Goal: Task Accomplishment & Management: Use online tool/utility

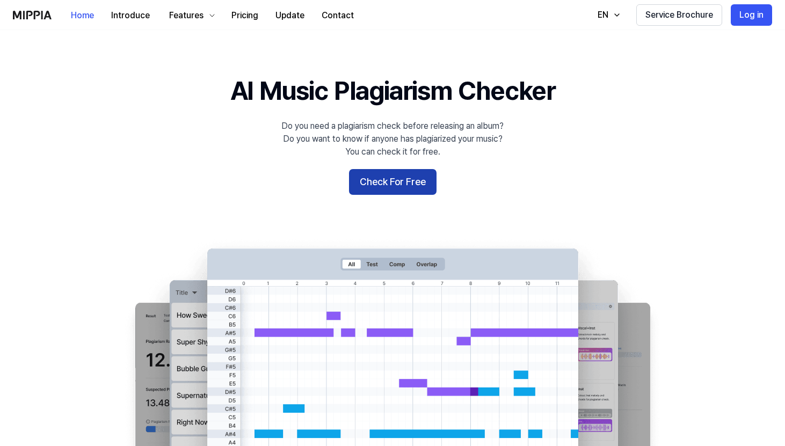
click at [398, 185] on button "Check For Free" at bounding box center [392, 182] width 87 height 26
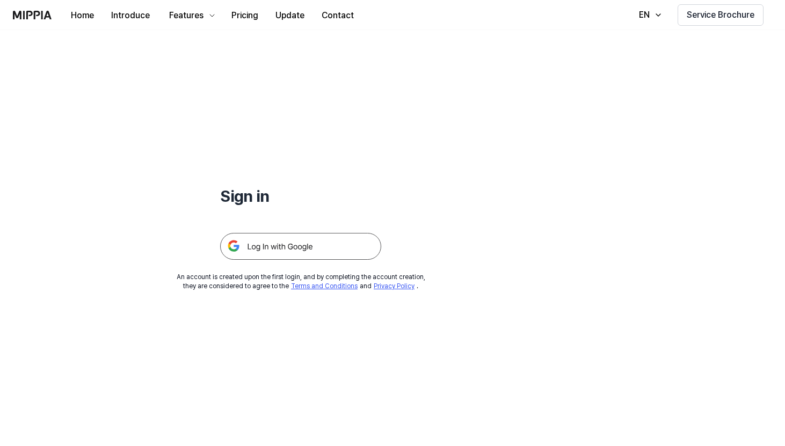
click at [317, 244] on img at bounding box center [300, 246] width 161 height 27
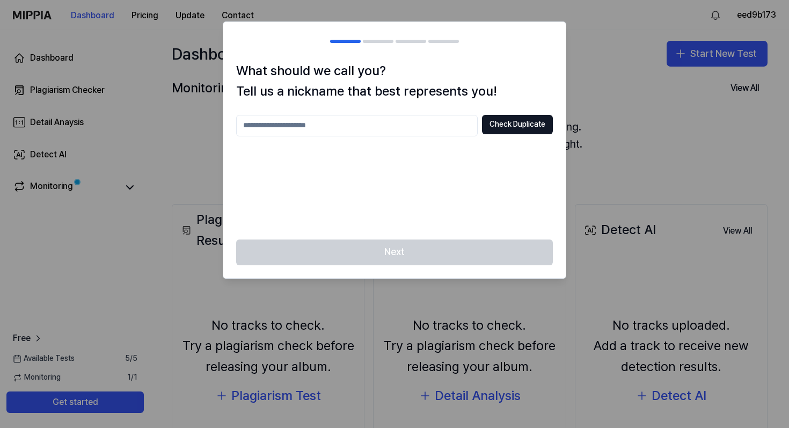
click at [316, 128] on input "text" at bounding box center [356, 125] width 241 height 21
type input "******"
click at [529, 125] on button "Check Duplicate" at bounding box center [517, 124] width 71 height 19
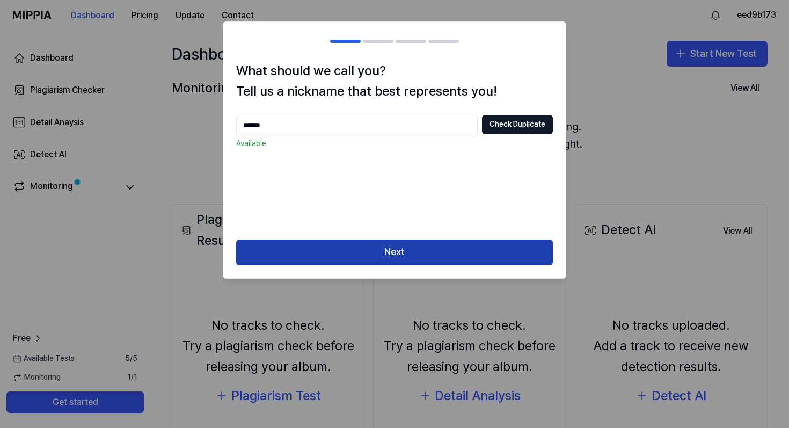
click at [392, 253] on button "Next" at bounding box center [394, 252] width 317 height 26
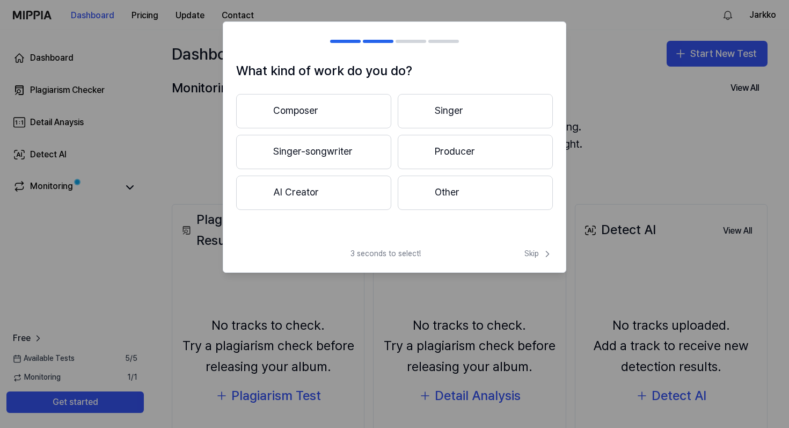
click at [317, 153] on button "Singer-songwriter" at bounding box center [313, 152] width 155 height 34
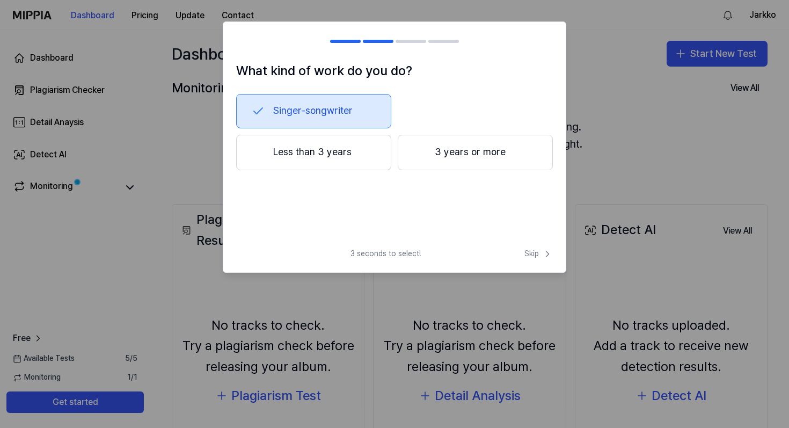
click at [306, 149] on button "Less than 3 years" at bounding box center [313, 152] width 155 height 35
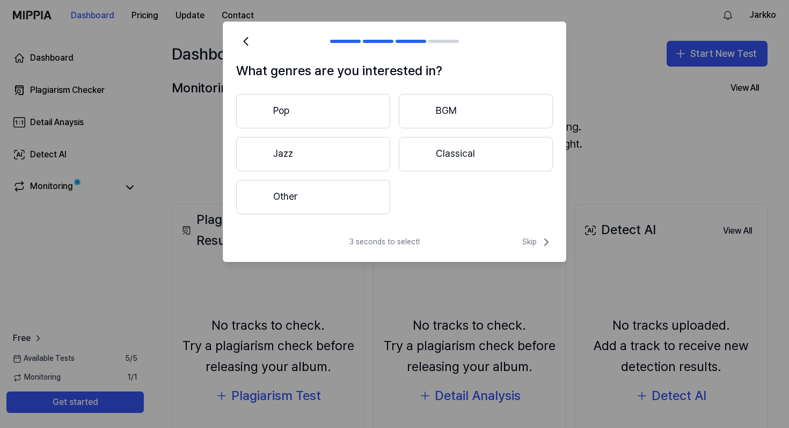
click at [331, 204] on button "Other" at bounding box center [313, 197] width 154 height 34
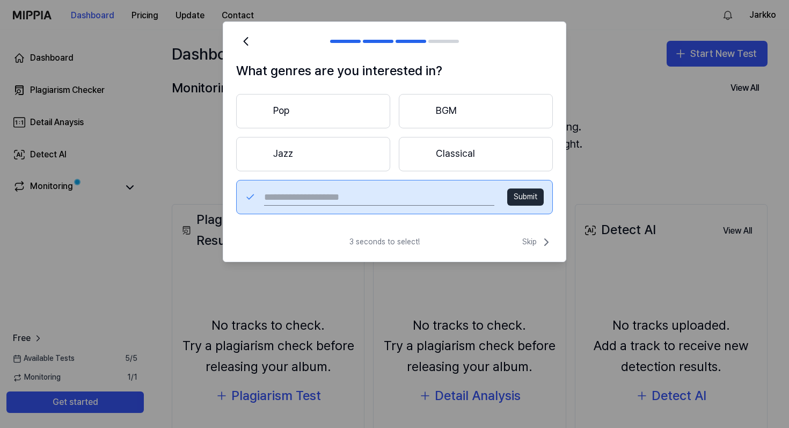
click at [360, 196] on input "text" at bounding box center [379, 196] width 230 height 17
type input "**********"
click at [537, 195] on button "Submit" at bounding box center [525, 196] width 36 height 17
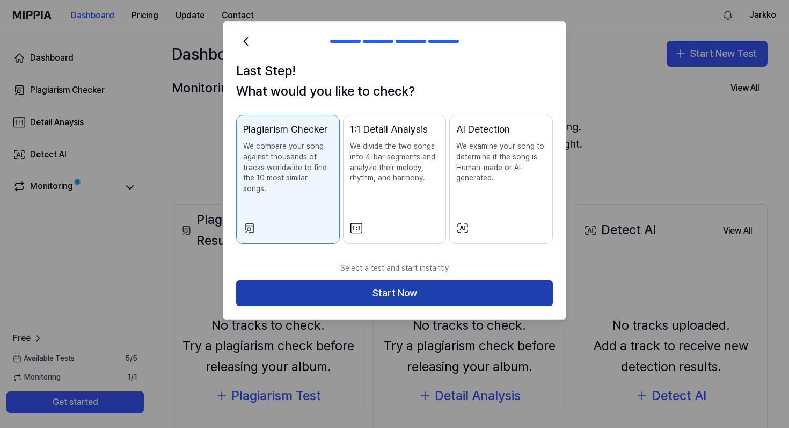
click at [380, 281] on button "Start Now" at bounding box center [394, 293] width 317 height 26
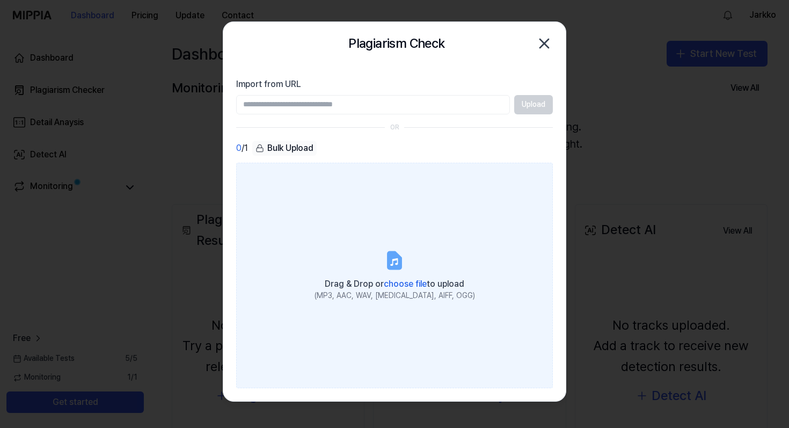
click at [406, 267] on label "Drag & Drop or choose file to upload (MP3, AAC, WAV, [MEDICAL_DATA], AIFF, OGG)" at bounding box center [394, 275] width 317 height 225
click at [0, 0] on input "Drag & Drop or choose file to upload (MP3, AAC, WAV, [MEDICAL_DATA], AIFF, OGG)" at bounding box center [0, 0] width 0 height 0
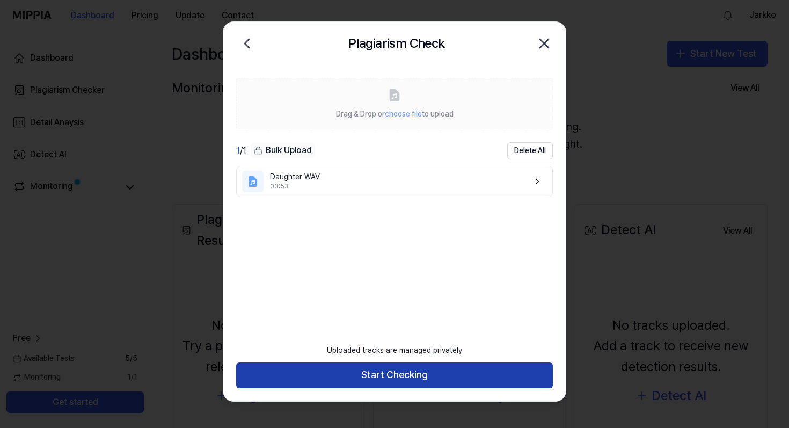
click at [401, 380] on button "Start Checking" at bounding box center [394, 375] width 317 height 26
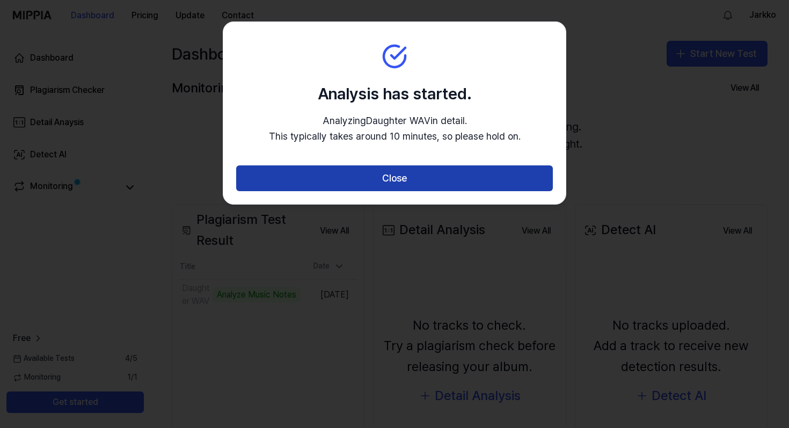
click at [413, 179] on button "Close" at bounding box center [394, 178] width 317 height 26
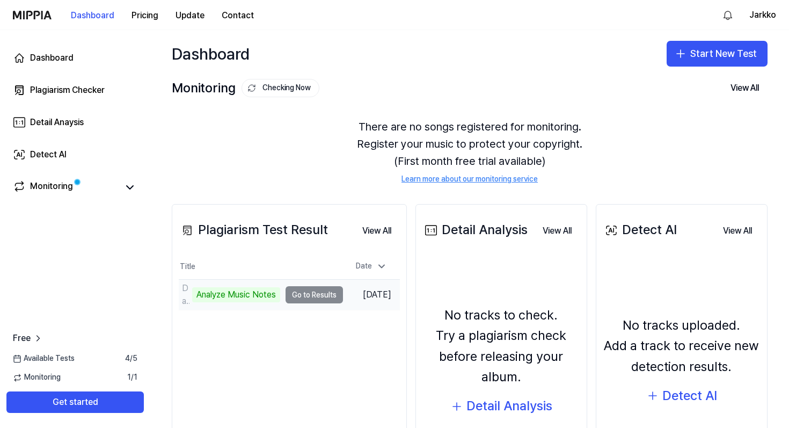
click at [319, 300] on td "Daughter WAV Analyze Music Notes Go to Results" at bounding box center [261, 295] width 164 height 30
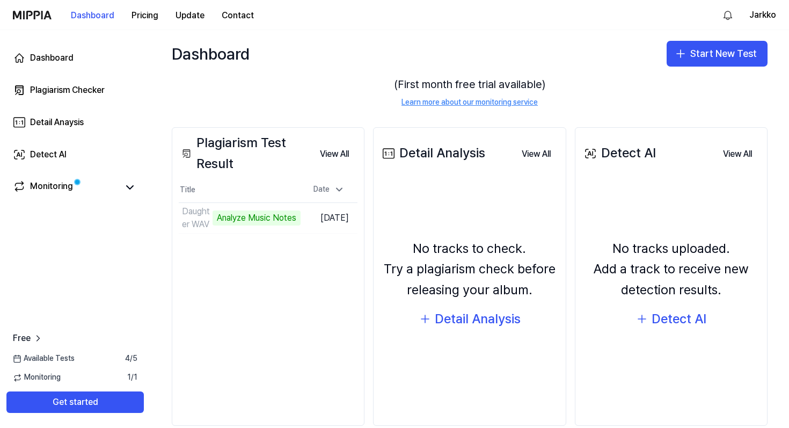
scroll to position [96, 0]
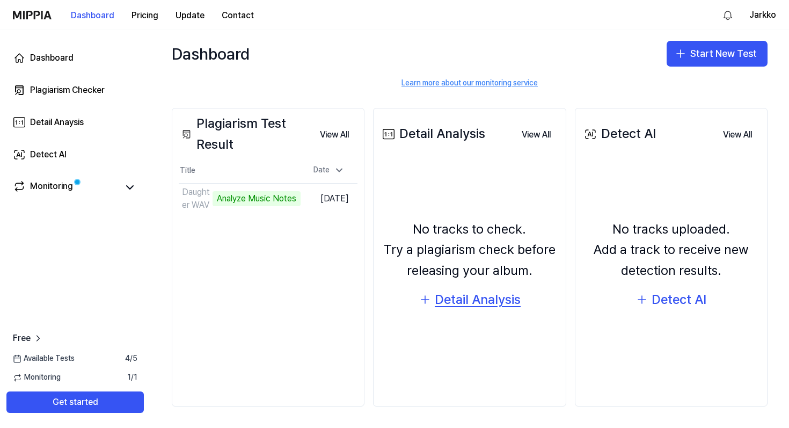
click at [462, 301] on div "Detail Analysis" at bounding box center [478, 299] width 86 height 20
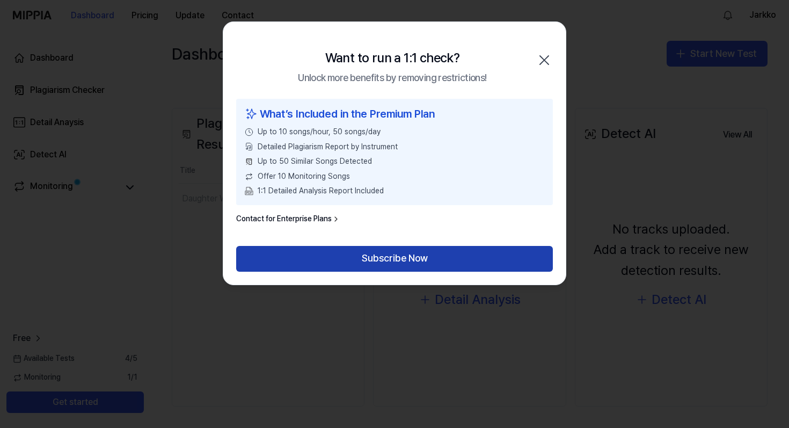
click at [402, 262] on button "Subscribe Now" at bounding box center [394, 259] width 317 height 26
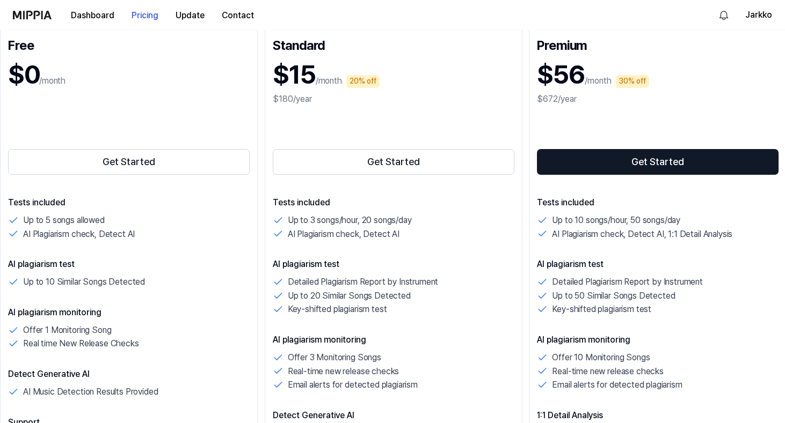
scroll to position [141, 0]
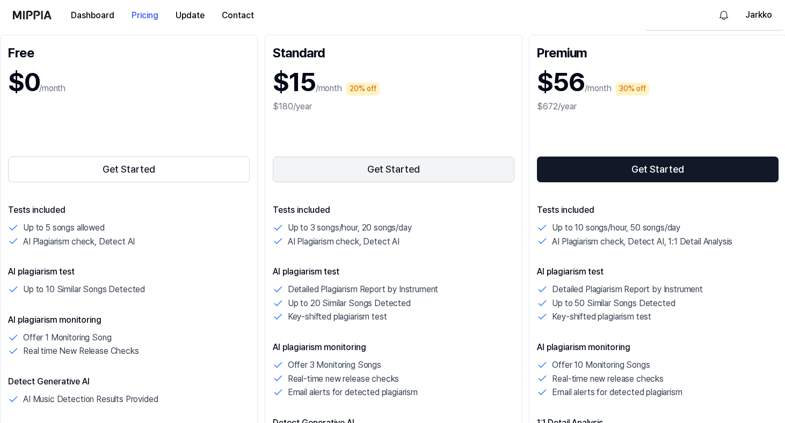
click at [370, 170] on button "Get Started" at bounding box center [393, 170] width 241 height 26
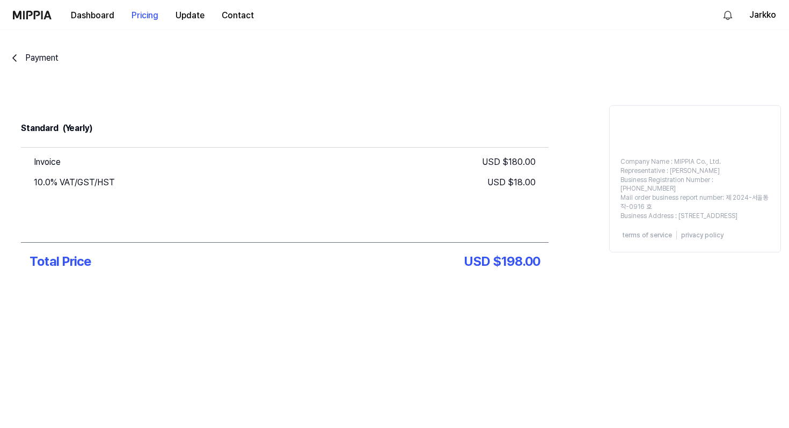
click at [24, 56] on button "Payment" at bounding box center [33, 58] width 50 height 13
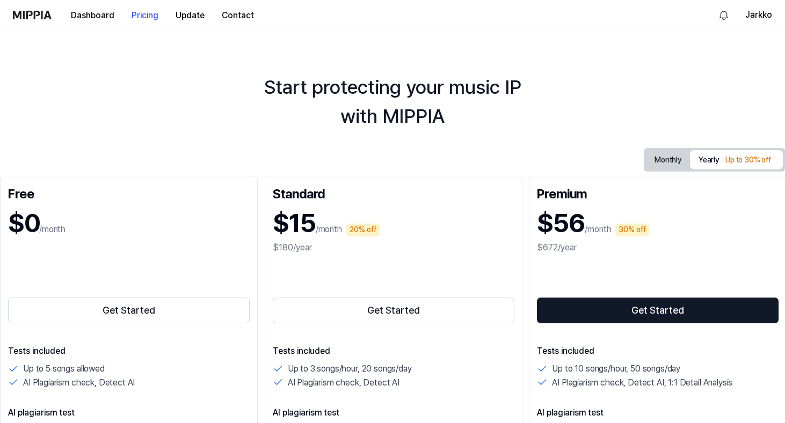
click at [664, 157] on button "Monthly" at bounding box center [668, 160] width 44 height 17
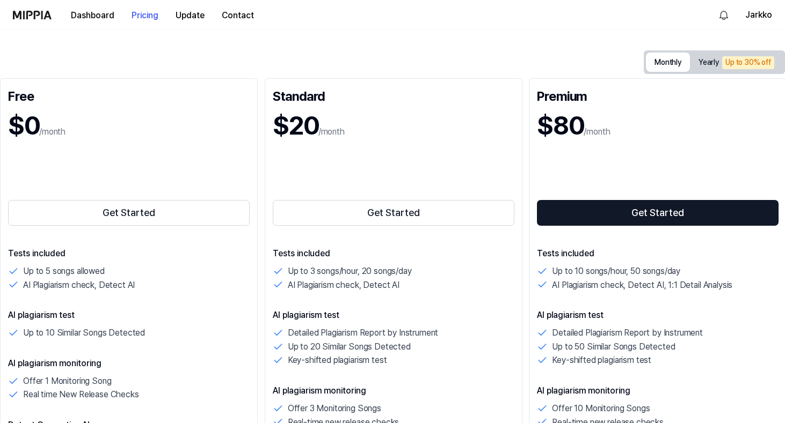
scroll to position [101, 0]
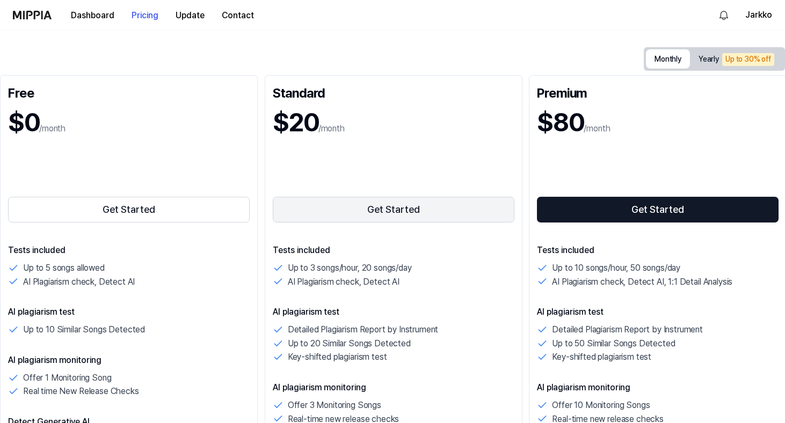
click at [356, 213] on button "Get Started" at bounding box center [393, 210] width 241 height 26
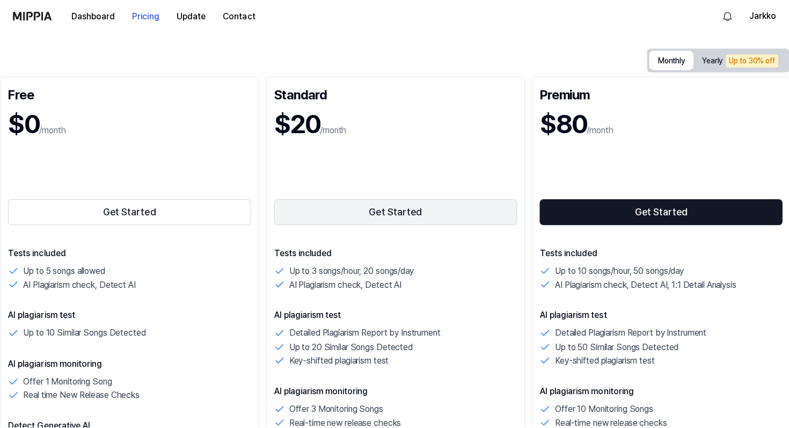
scroll to position [0, 0]
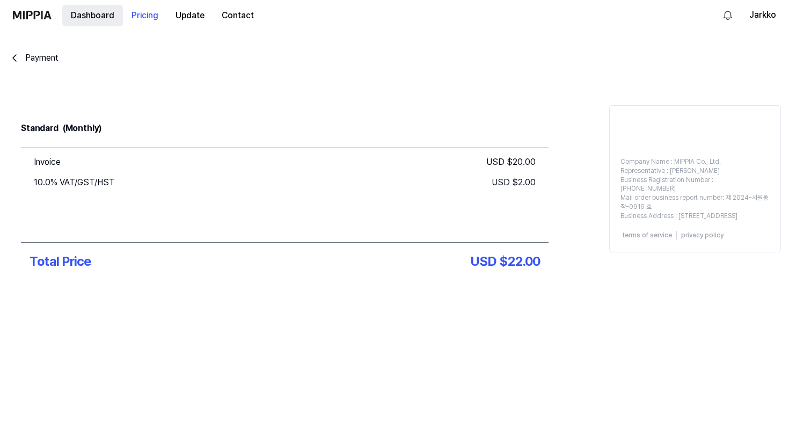
click at [92, 18] on button "Dashboard" at bounding box center [92, 15] width 61 height 21
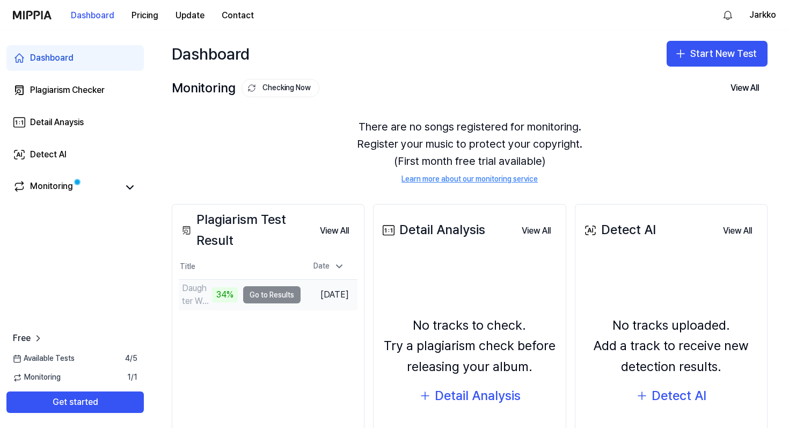
click at [270, 296] on td "Daughter WAV 34% Go to Results" at bounding box center [240, 295] width 122 height 30
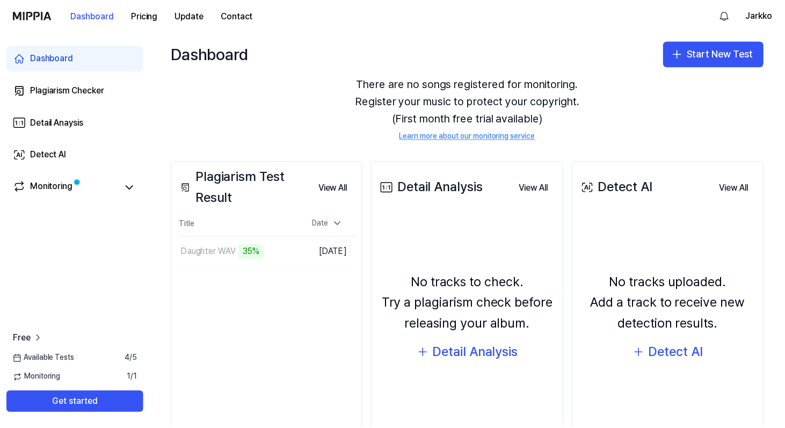
scroll to position [55, 0]
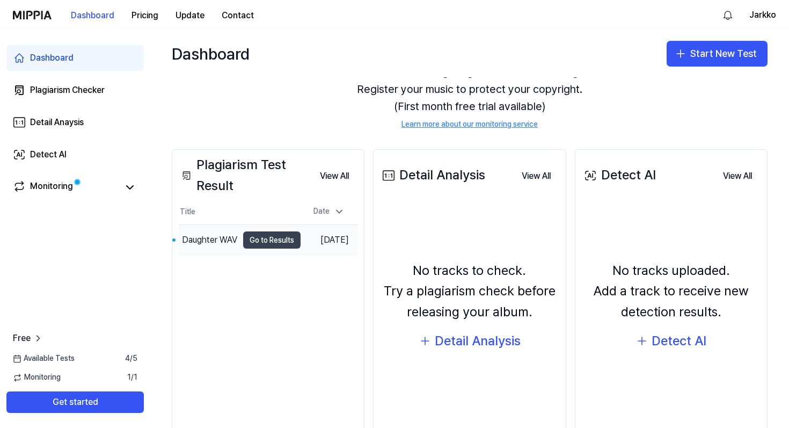
click at [258, 239] on button "Go to Results" at bounding box center [271, 239] width 57 height 17
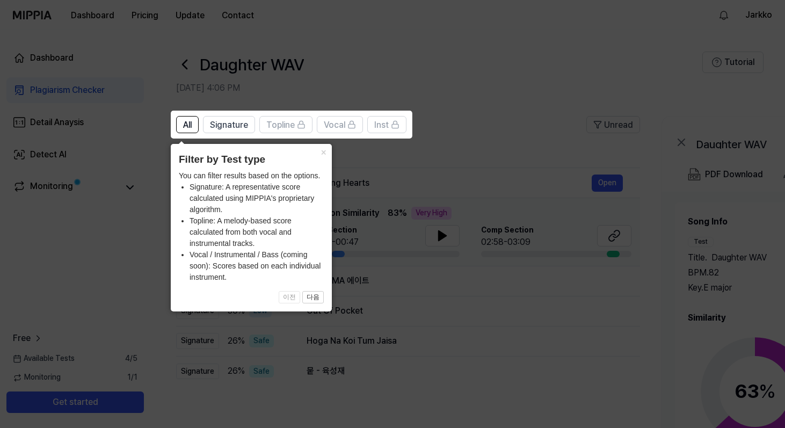
click at [521, 134] on icon at bounding box center [394, 214] width 789 height 428
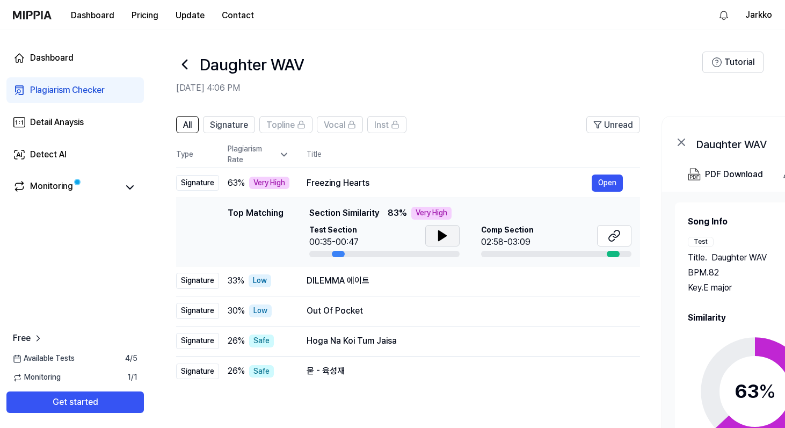
click at [447, 241] on icon at bounding box center [442, 235] width 13 height 13
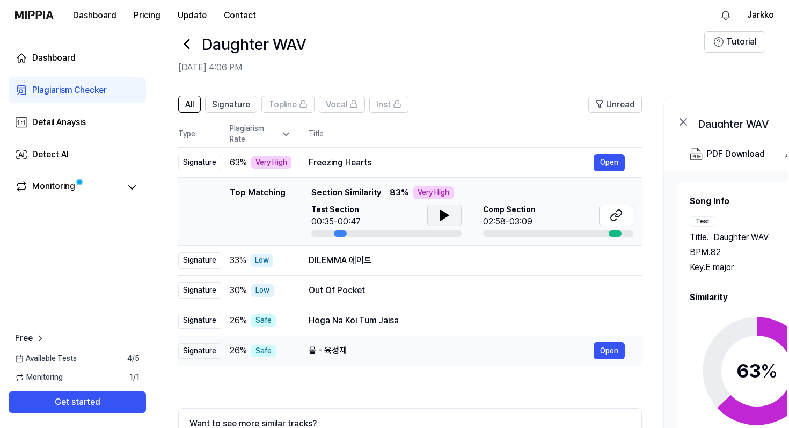
scroll to position [0, 0]
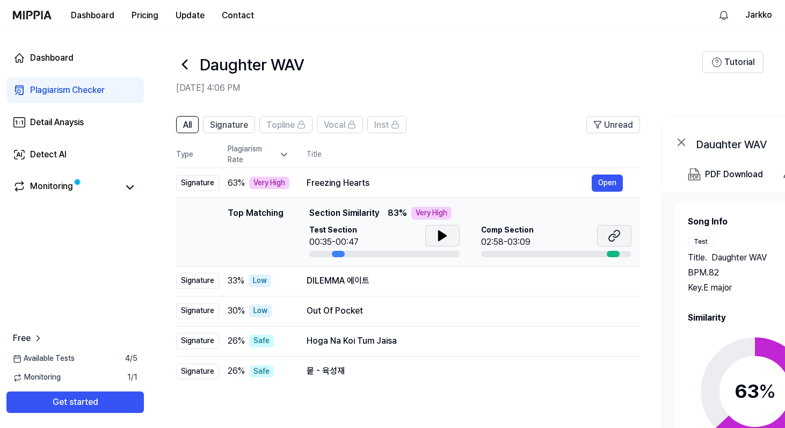
click at [614, 236] on icon at bounding box center [613, 235] width 13 height 13
click at [55, 92] on div "Plagiarism Checker" at bounding box center [67, 90] width 75 height 13
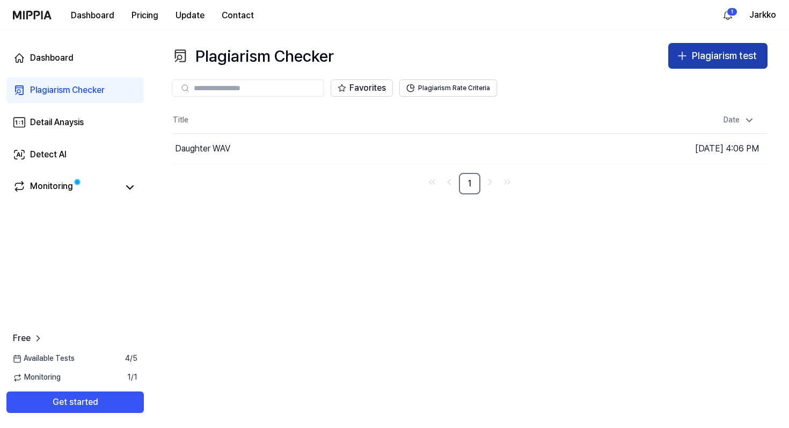
click at [699, 56] on div "Plagiarism test" at bounding box center [724, 56] width 65 height 16
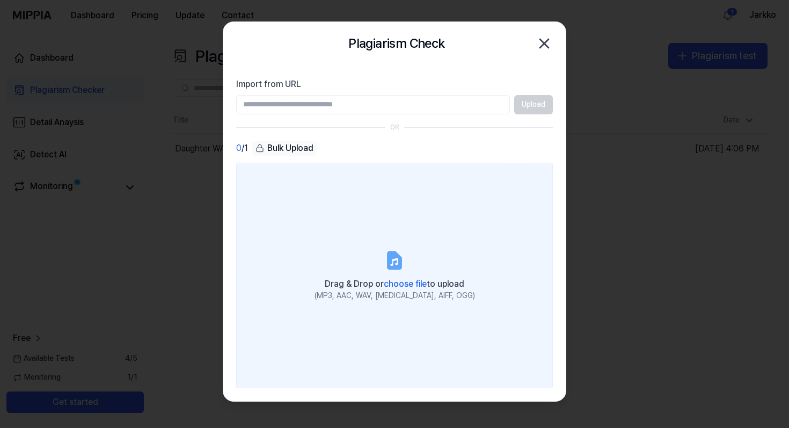
click at [397, 277] on div "Drag & Drop or choose file to upload" at bounding box center [394, 282] width 160 height 15
click at [0, 0] on input "Drag & Drop or choose file to upload (MP3, AAC, WAV, [MEDICAL_DATA], AIFF, OGG)" at bounding box center [0, 0] width 0 height 0
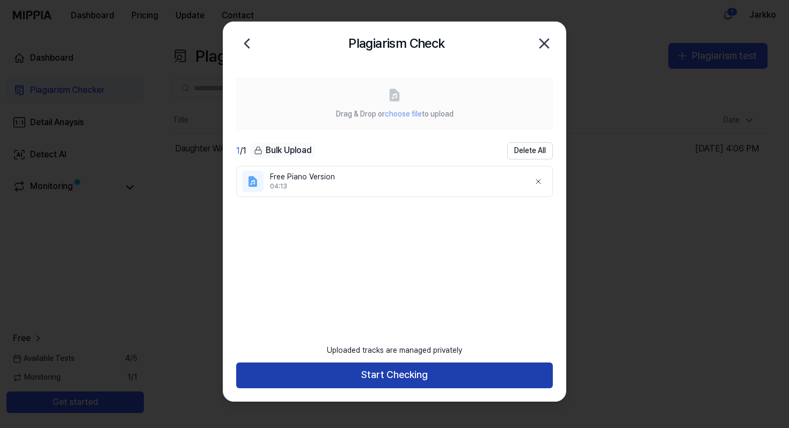
click at [392, 374] on button "Start Checking" at bounding box center [394, 375] width 317 height 26
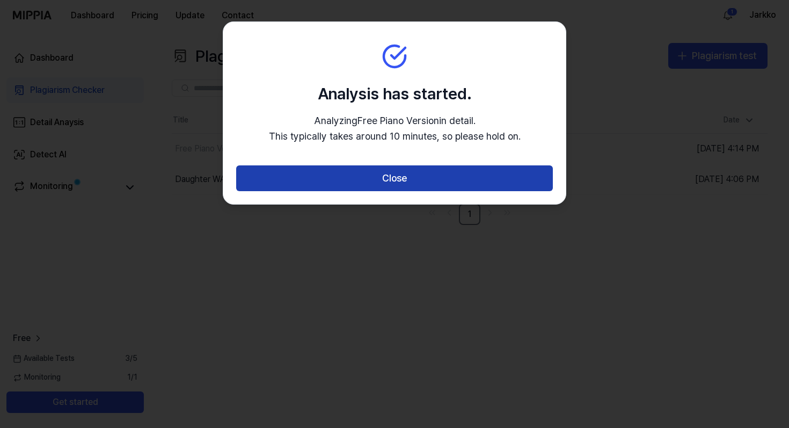
click at [429, 169] on button "Close" at bounding box center [394, 178] width 317 height 26
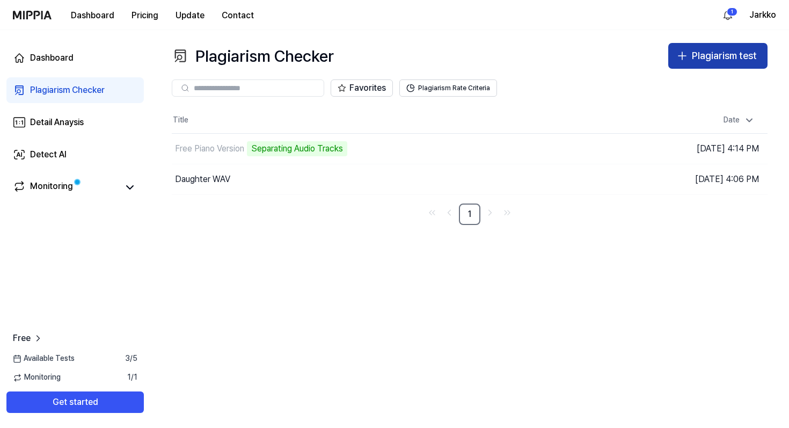
click at [728, 58] on div "Plagiarism test" at bounding box center [724, 56] width 65 height 16
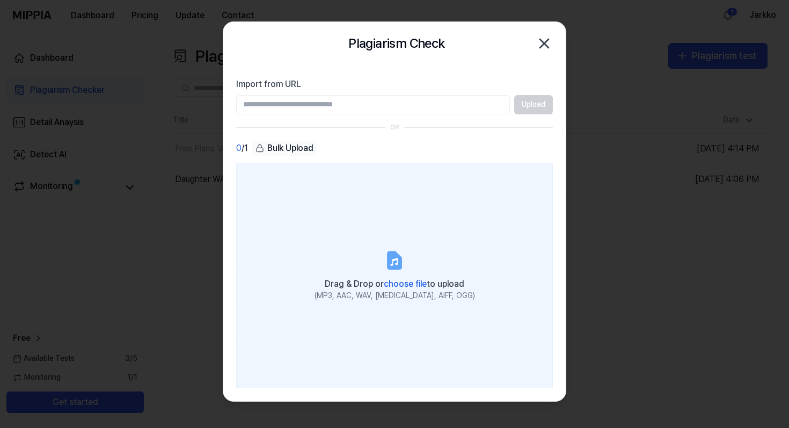
click at [396, 262] on icon at bounding box center [394, 262] width 8 height 8
click at [0, 0] on input "Drag & Drop or choose file to upload (MP3, AAC, WAV, [MEDICAL_DATA], AIFF, OGG)" at bounding box center [0, 0] width 0 height 0
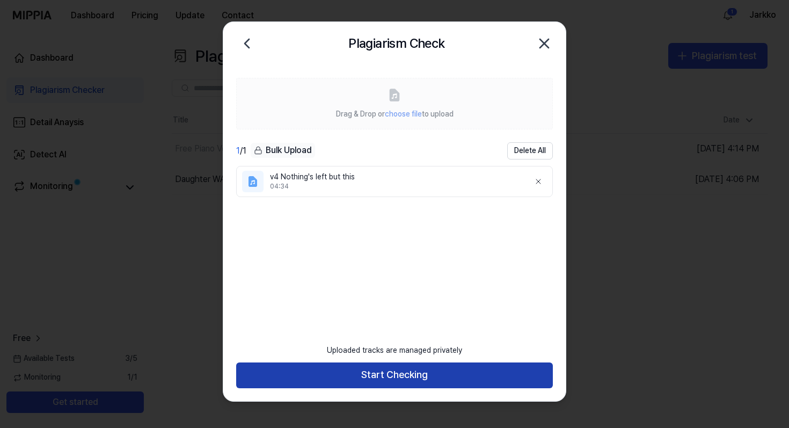
click at [421, 379] on button "Start Checking" at bounding box center [394, 375] width 317 height 26
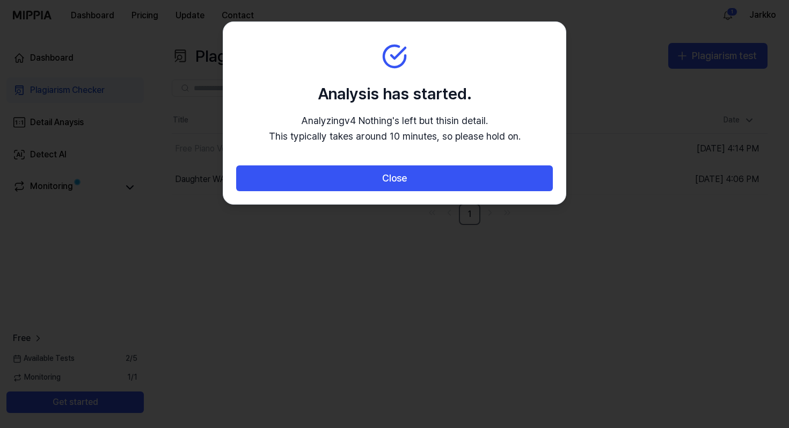
click at [388, 191] on div "Close" at bounding box center [394, 184] width 342 height 39
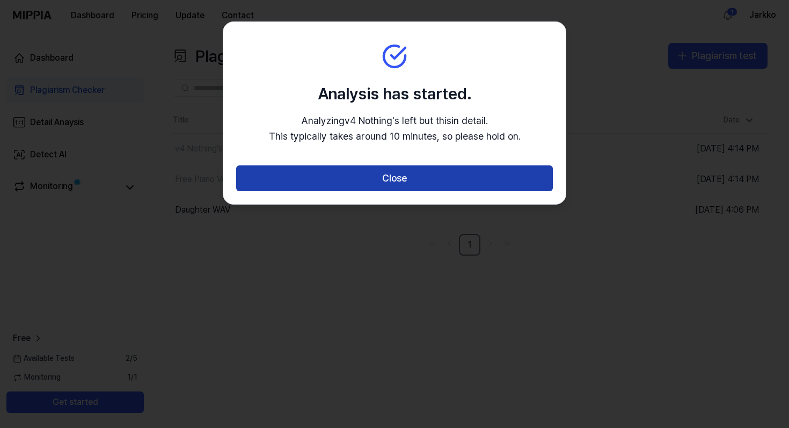
click at [401, 175] on button "Close" at bounding box center [394, 178] width 317 height 26
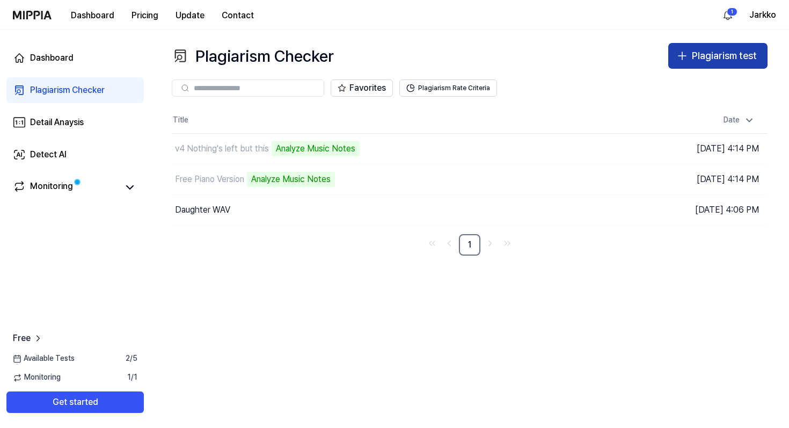
click at [718, 56] on div "Plagiarism test" at bounding box center [724, 56] width 65 height 16
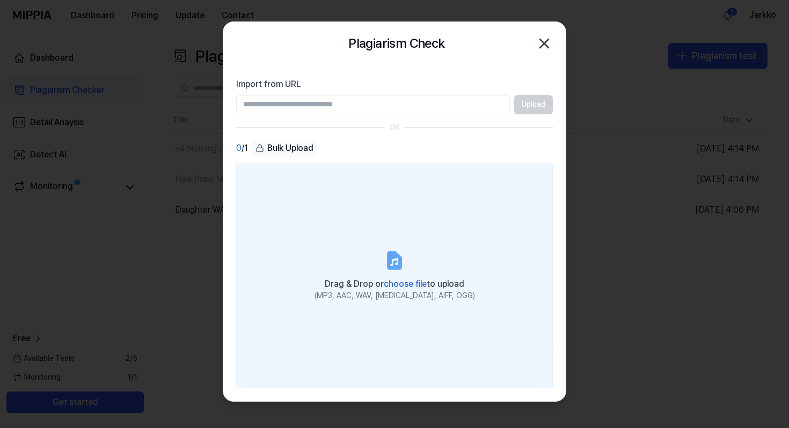
click at [401, 288] on span "choose file" at bounding box center [405, 284] width 43 height 10
click at [0, 0] on input "Drag & Drop or choose file to upload (MP3, AAC, WAV, [MEDICAL_DATA], AIFF, OGG)" at bounding box center [0, 0] width 0 height 0
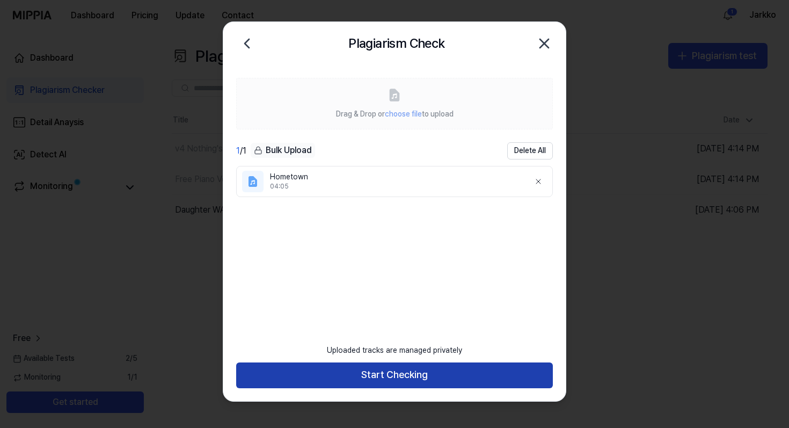
click at [397, 372] on button "Start Checking" at bounding box center [394, 375] width 317 height 26
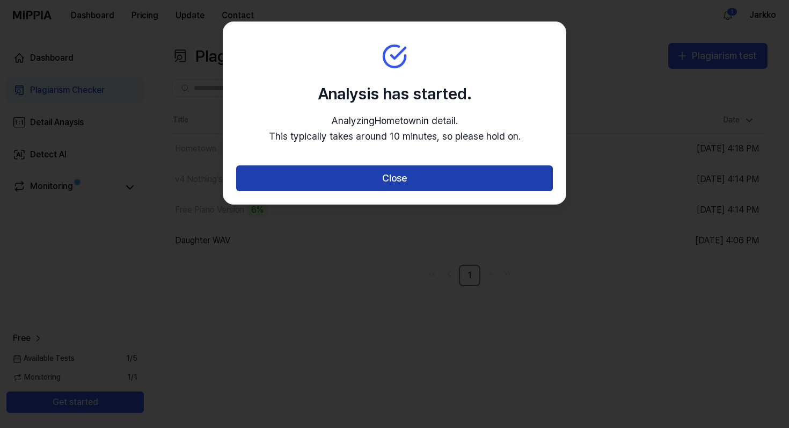
click at [427, 188] on button "Close" at bounding box center [394, 178] width 317 height 26
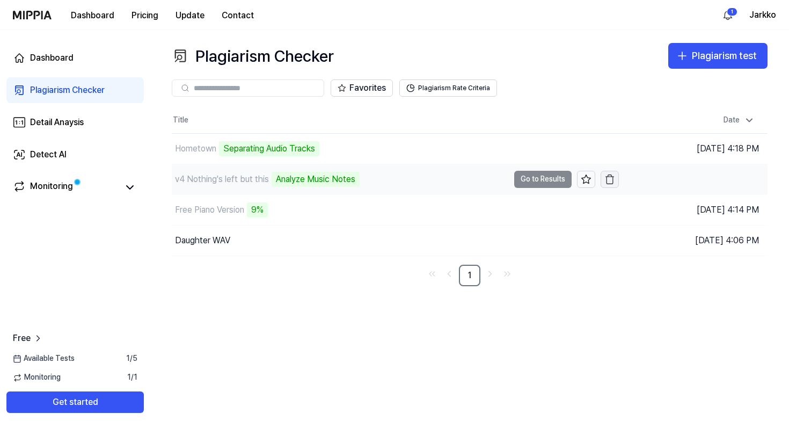
click at [611, 182] on icon "button" at bounding box center [609, 179] width 11 height 11
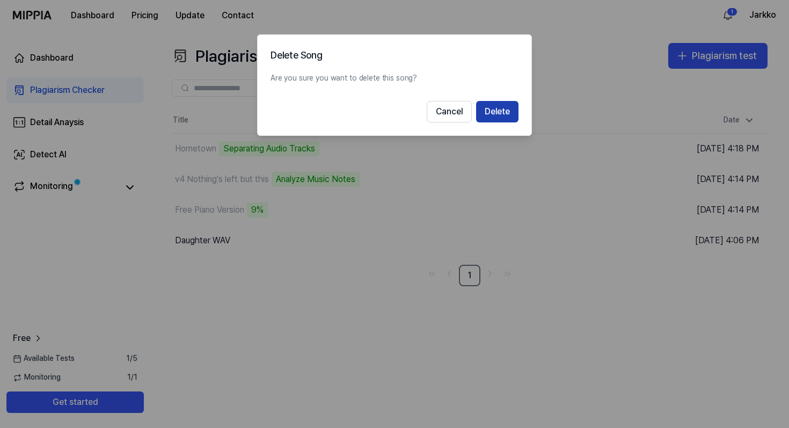
click at [498, 114] on button "Delete" at bounding box center [497, 111] width 42 height 21
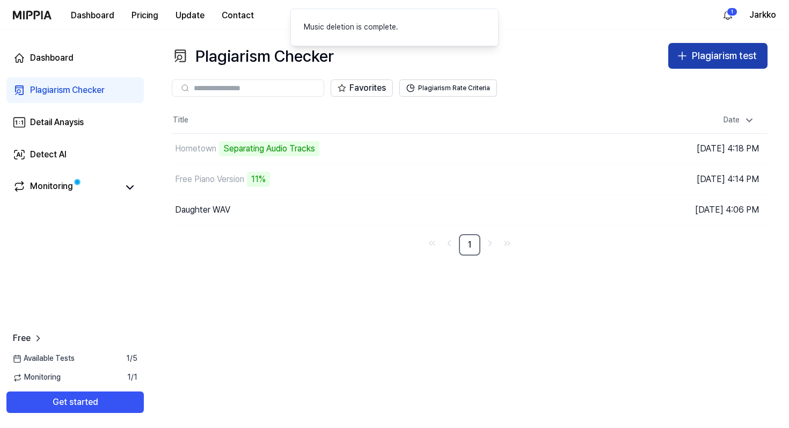
click at [721, 60] on div "Plagiarism test" at bounding box center [724, 56] width 65 height 16
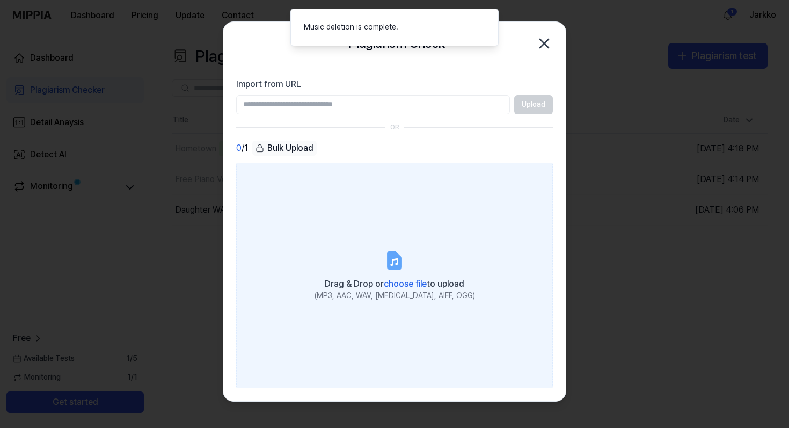
click at [381, 283] on span "Drag & Drop or choose file to upload" at bounding box center [395, 284] width 140 height 10
click at [0, 0] on input "Drag & Drop or choose file to upload (MP3, AAC, WAV, [MEDICAL_DATA], AIFF, OGG)" at bounding box center [0, 0] width 0 height 0
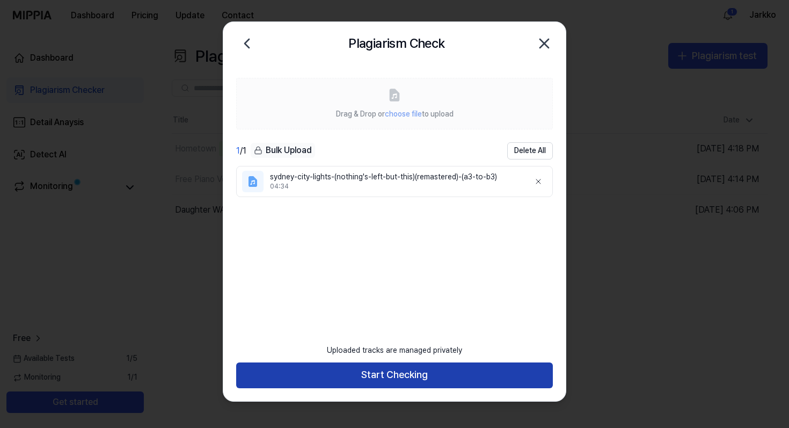
click at [389, 370] on button "Start Checking" at bounding box center [394, 375] width 317 height 26
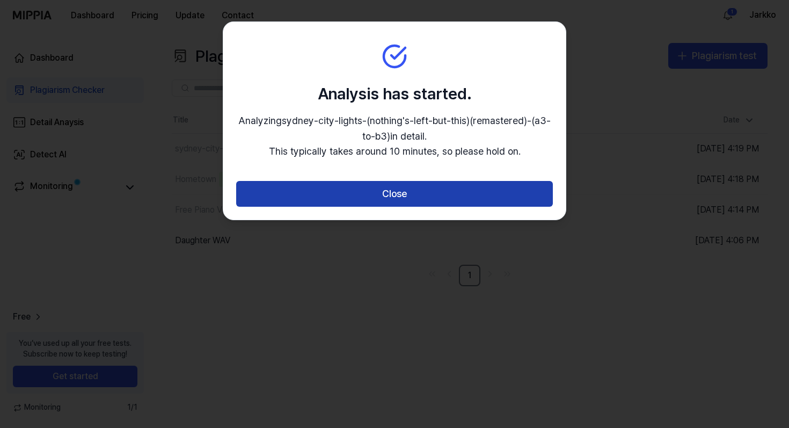
click at [402, 201] on button "Close" at bounding box center [394, 194] width 317 height 26
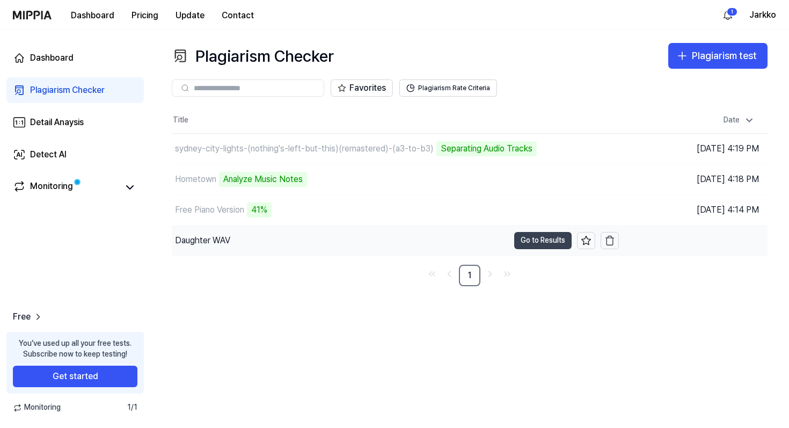
click at [537, 243] on button "Go to Results" at bounding box center [542, 240] width 57 height 17
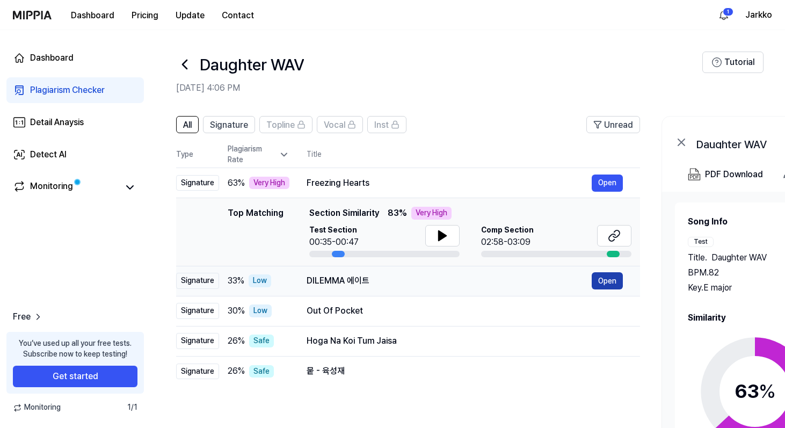
click at [609, 281] on button "Open" at bounding box center [606, 280] width 31 height 17
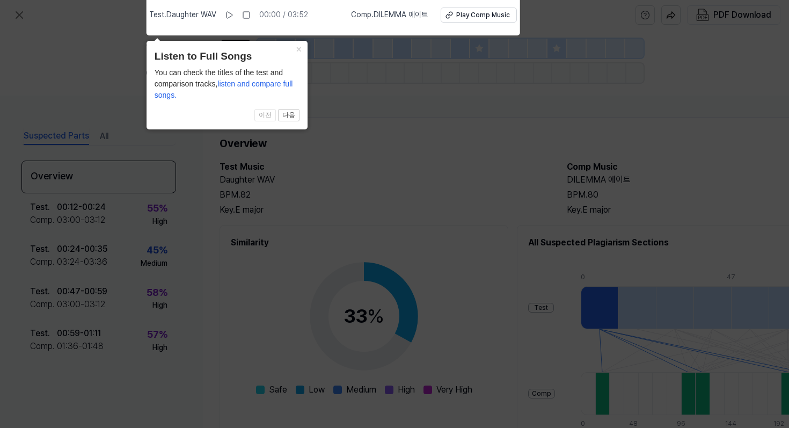
click at [449, 198] on icon at bounding box center [394, 211] width 789 height 433
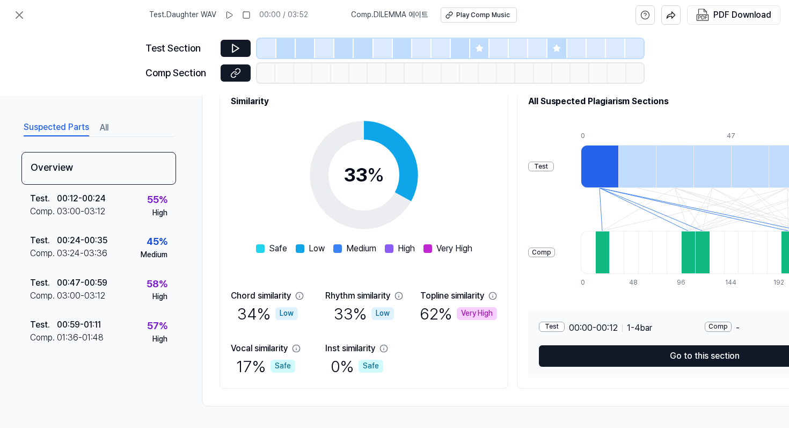
scroll to position [137, 0]
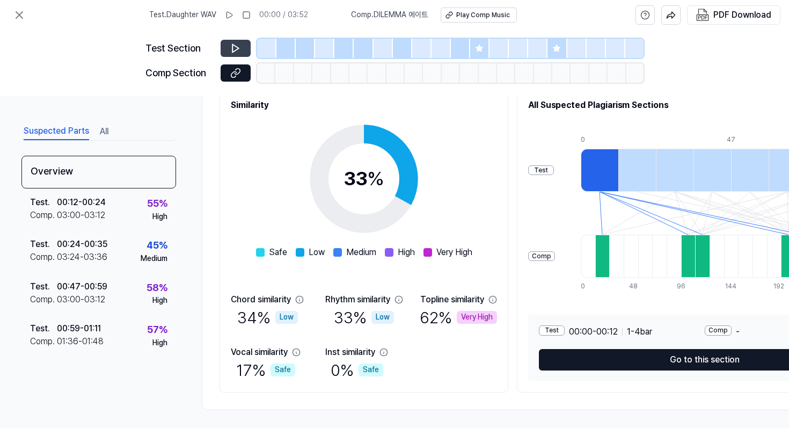
click at [230, 46] on button at bounding box center [236, 48] width 30 height 17
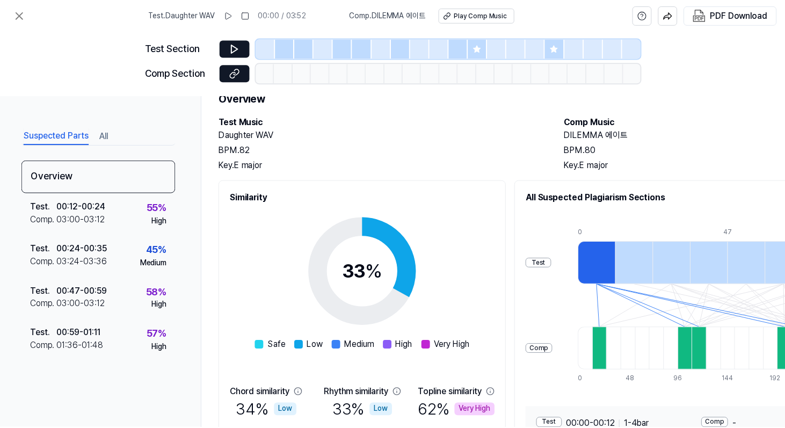
scroll to position [0, 0]
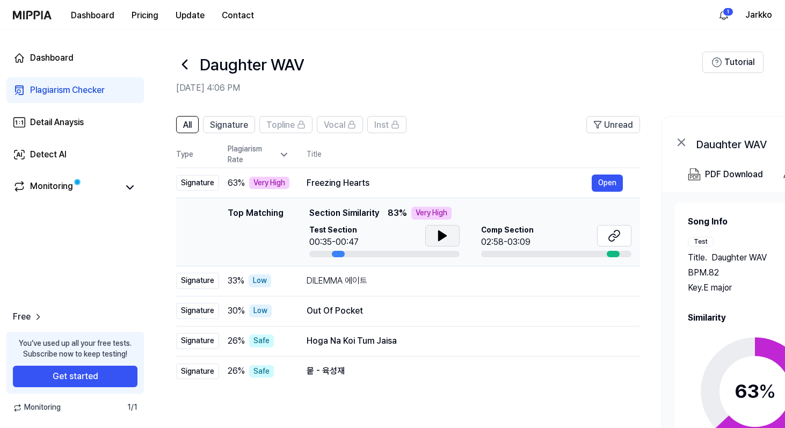
click at [441, 233] on icon at bounding box center [442, 236] width 8 height 10
click at [612, 235] on icon at bounding box center [613, 235] width 13 height 13
click at [181, 61] on icon at bounding box center [184, 64] width 17 height 17
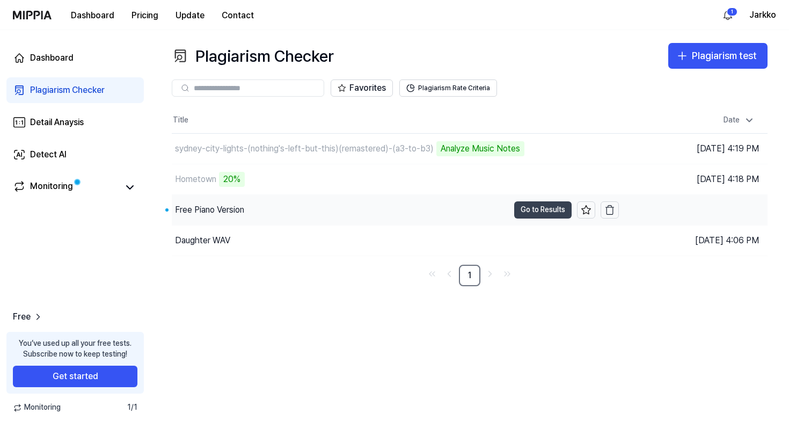
click at [541, 216] on button "Go to Results" at bounding box center [542, 209] width 57 height 17
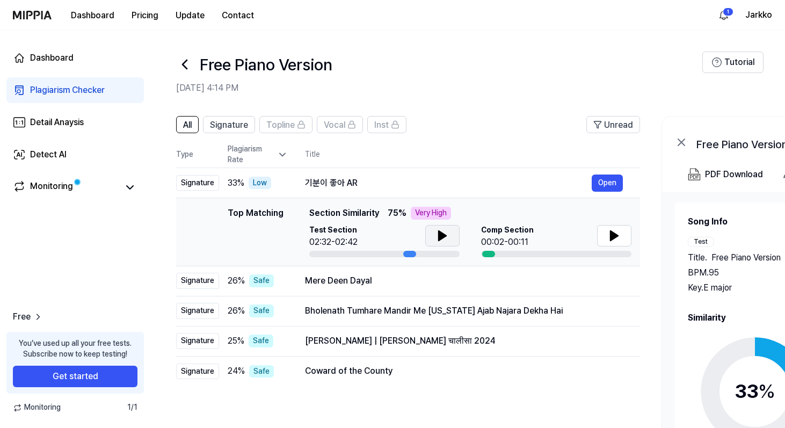
click at [443, 238] on icon at bounding box center [442, 235] width 13 height 13
click at [612, 239] on icon at bounding box center [614, 236] width 8 height 10
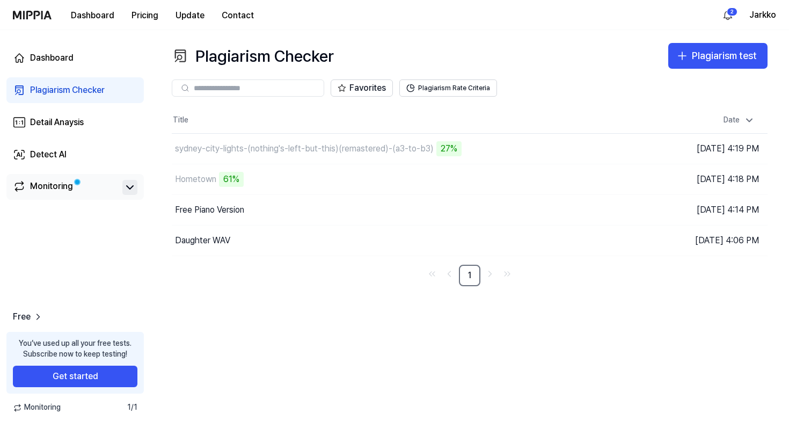
click at [127, 182] on icon at bounding box center [129, 187] width 13 height 13
click at [124, 192] on icon at bounding box center [129, 187] width 13 height 13
click at [95, 131] on link "Detail Anaysis" at bounding box center [74, 122] width 137 height 26
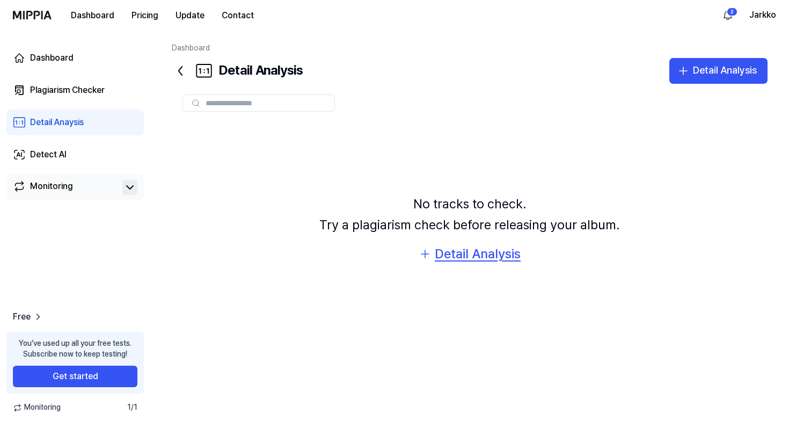
click at [472, 251] on div "Detail Analysis" at bounding box center [478, 254] width 86 height 20
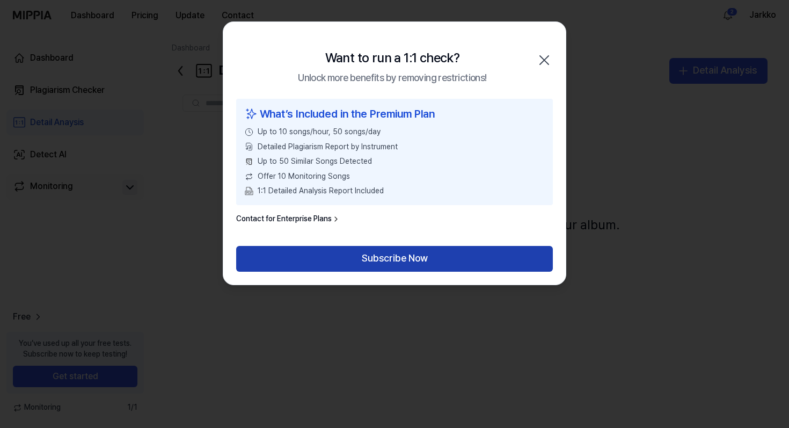
click at [383, 257] on button "Subscribe Now" at bounding box center [394, 259] width 317 height 26
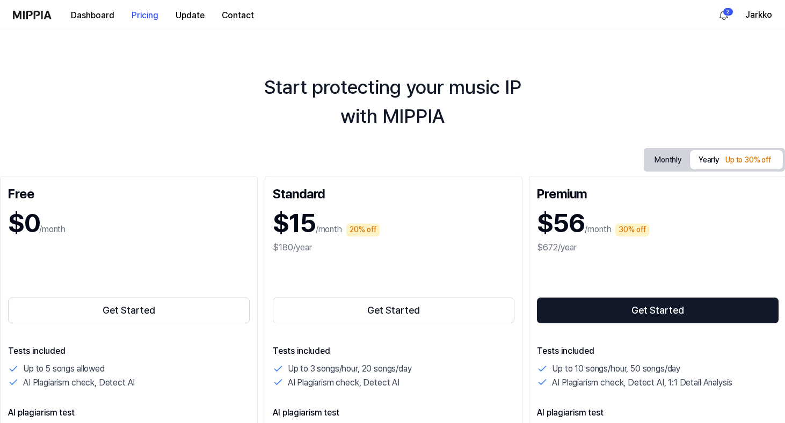
click at [665, 159] on button "Monthly" at bounding box center [668, 160] width 44 height 17
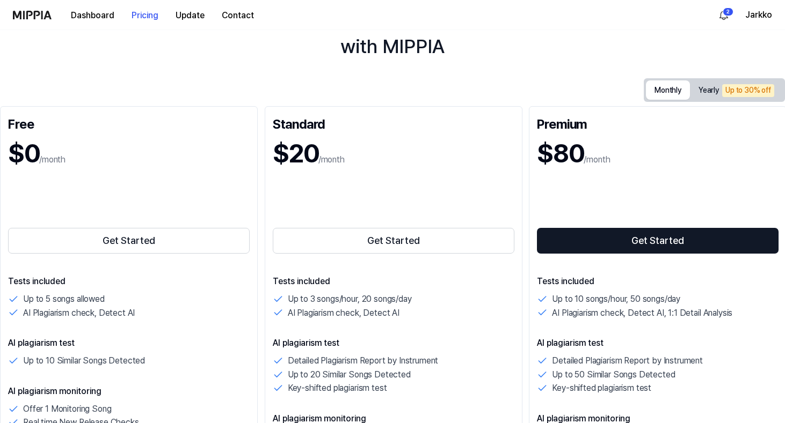
scroll to position [54, 0]
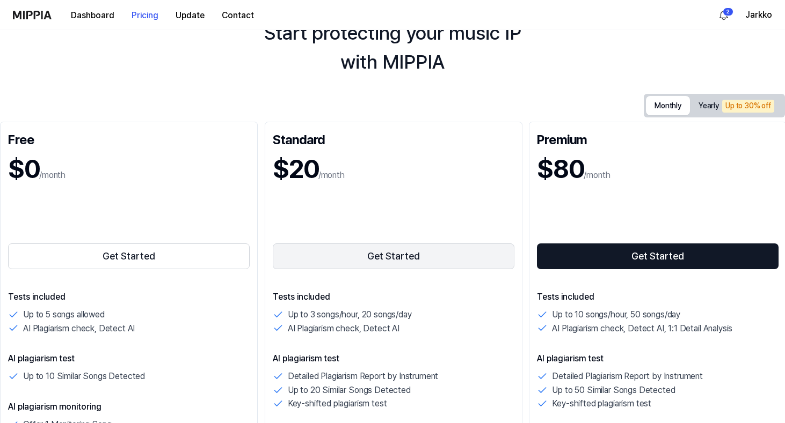
click at [368, 257] on button "Get Started" at bounding box center [393, 257] width 241 height 26
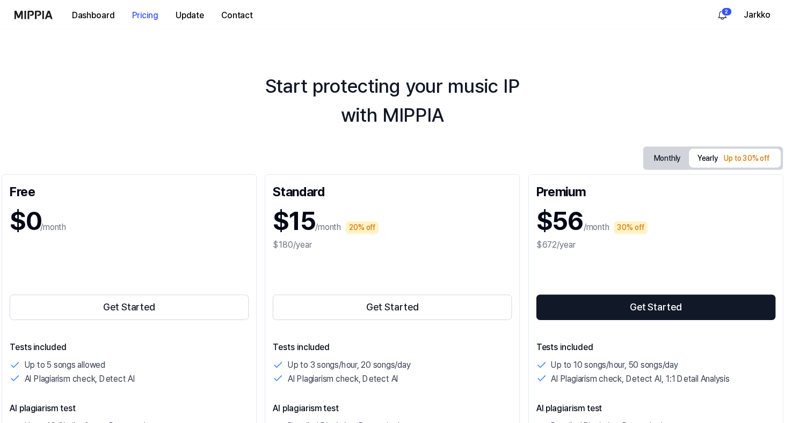
scroll to position [54, 0]
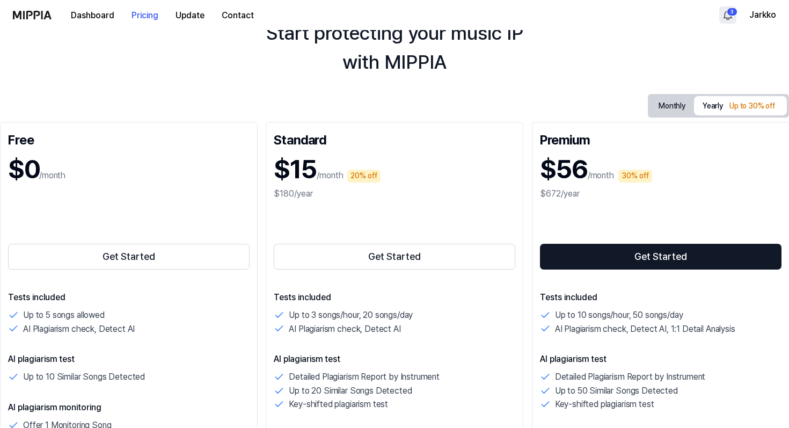
click at [726, 13] on html "Dashboard Pricing Update Contact 3 Jarkko Start protecting your music IP with M…" at bounding box center [394, 160] width 789 height 428
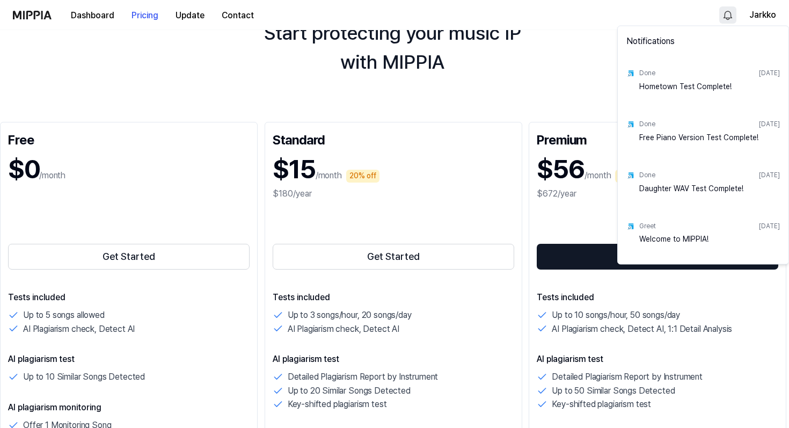
click at [592, 30] on html "Dashboard Pricing Update Contact Jarkko Start protecting your music IP with MIP…" at bounding box center [394, 160] width 789 height 428
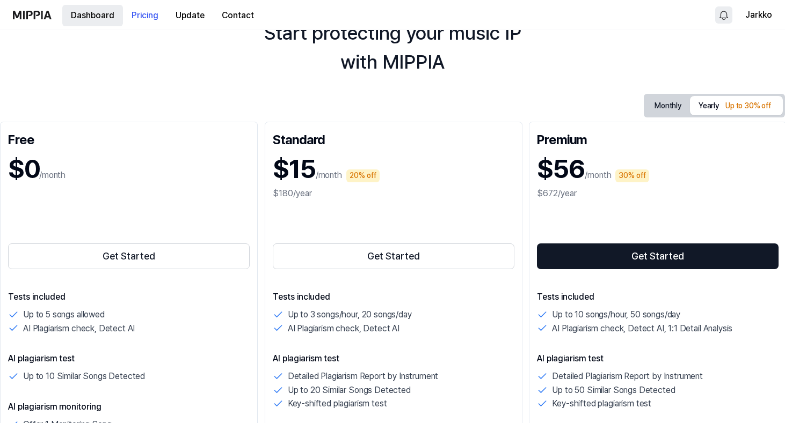
click at [84, 9] on button "Dashboard" at bounding box center [92, 15] width 61 height 21
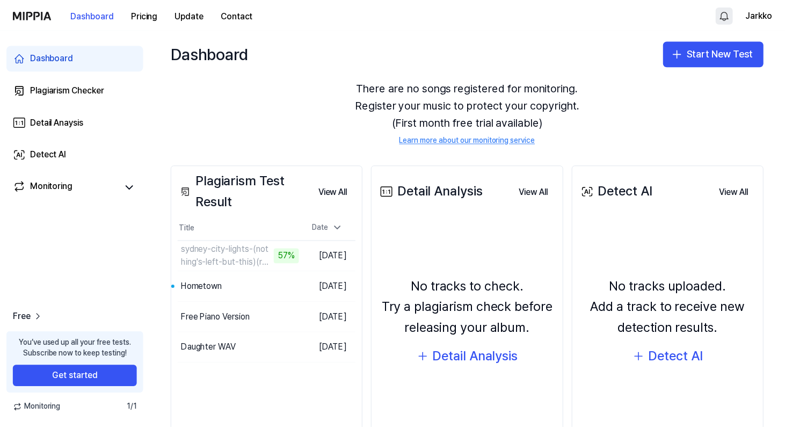
scroll to position [41, 0]
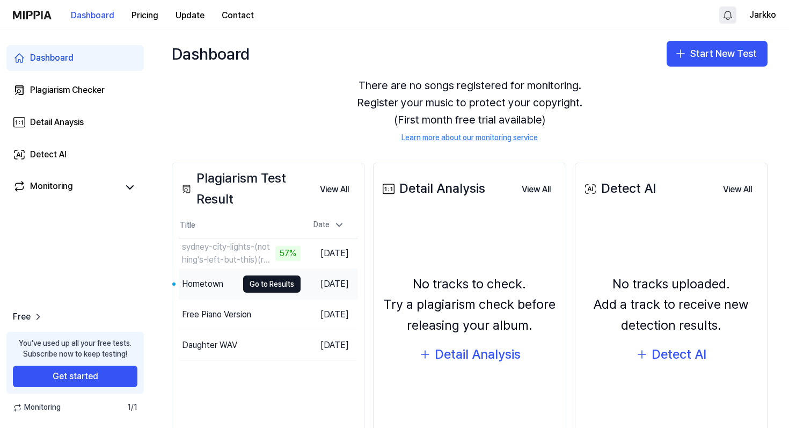
click at [226, 282] on td "Hometown Go to Results" at bounding box center [240, 284] width 122 height 30
click at [206, 283] on div "Hometown" at bounding box center [202, 283] width 41 height 13
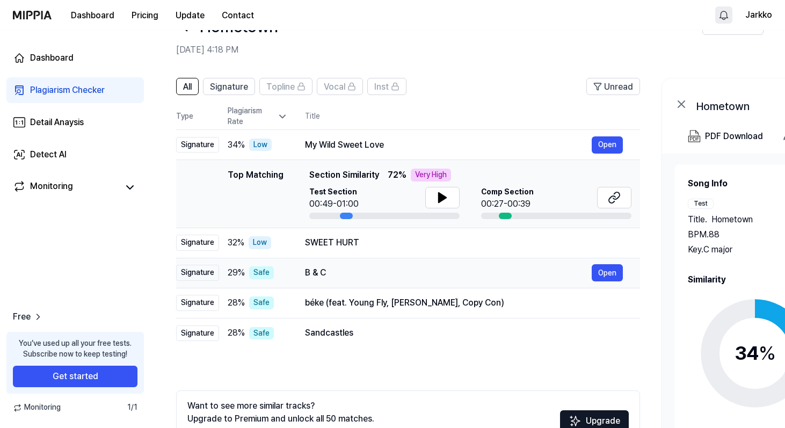
scroll to position [67, 0]
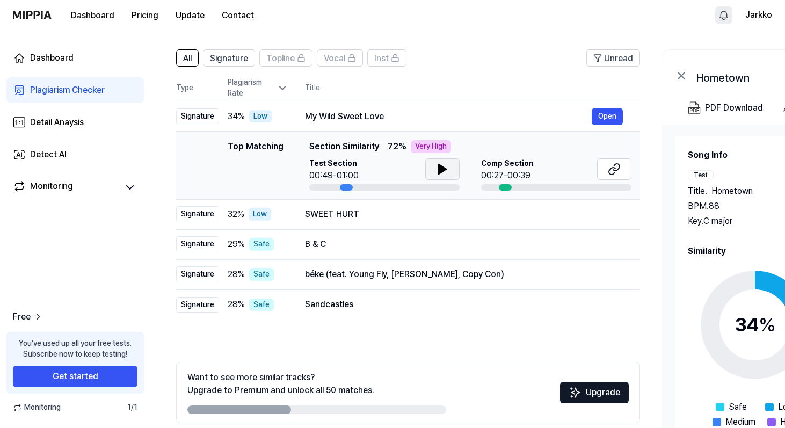
click at [440, 172] on icon at bounding box center [442, 169] width 8 height 10
click at [619, 170] on icon at bounding box center [613, 169] width 13 height 13
click at [436, 169] on icon at bounding box center [442, 169] width 13 height 13
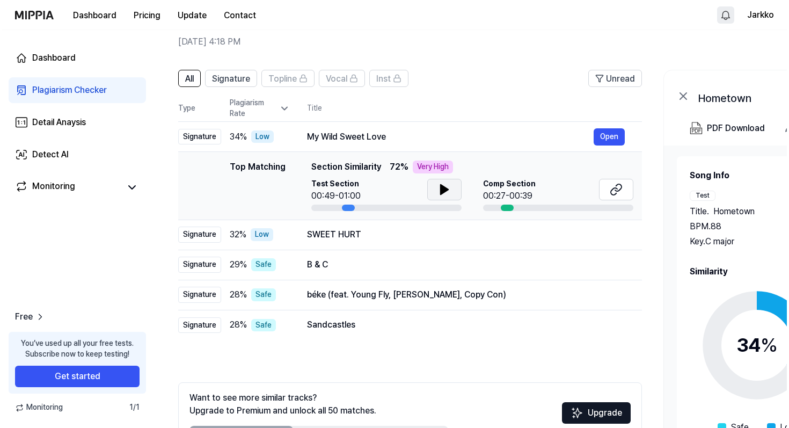
scroll to position [0, 0]
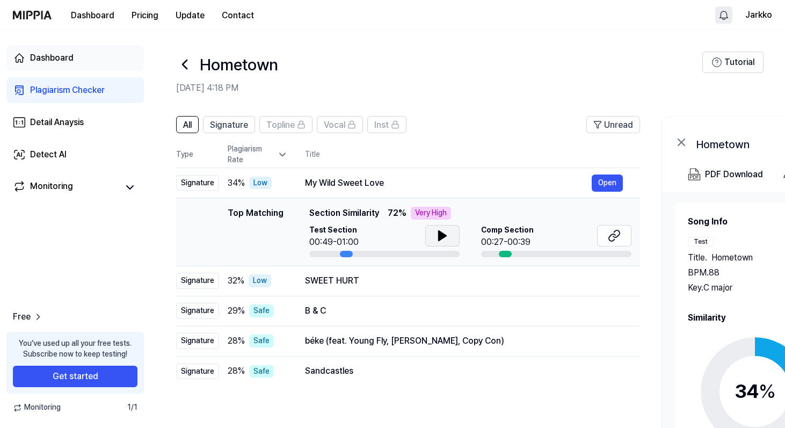
click at [49, 57] on div "Dashboard" at bounding box center [51, 58] width 43 height 13
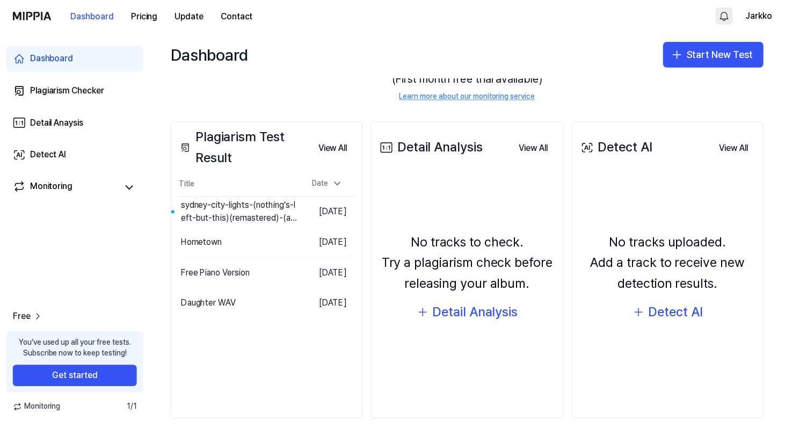
scroll to position [94, 0]
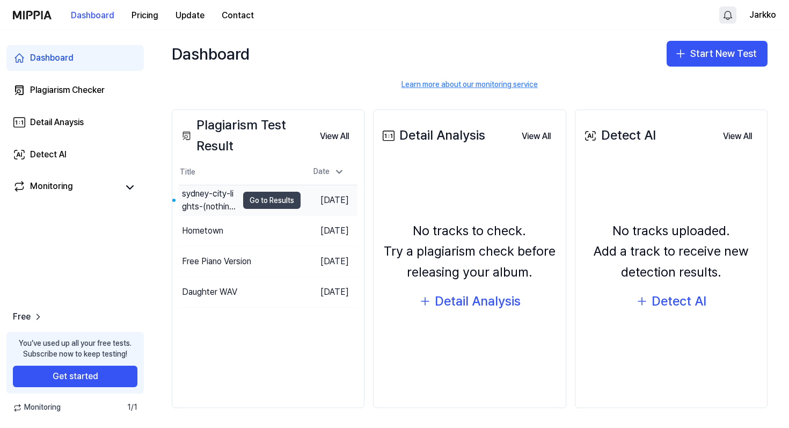
click at [260, 208] on button "Go to Results" at bounding box center [271, 200] width 57 height 17
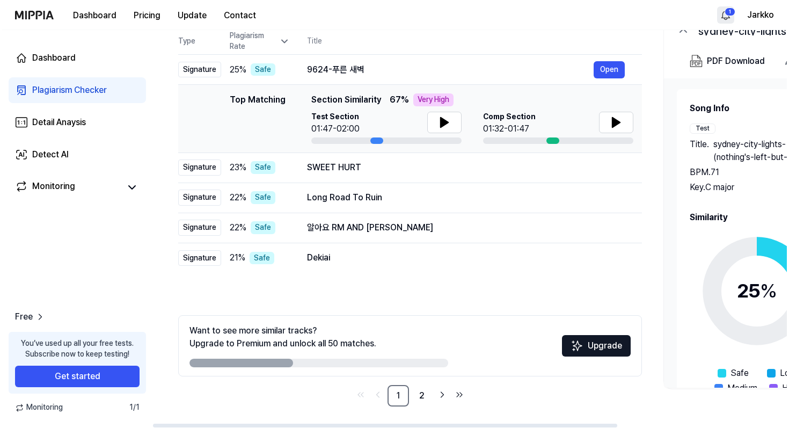
scroll to position [0, 0]
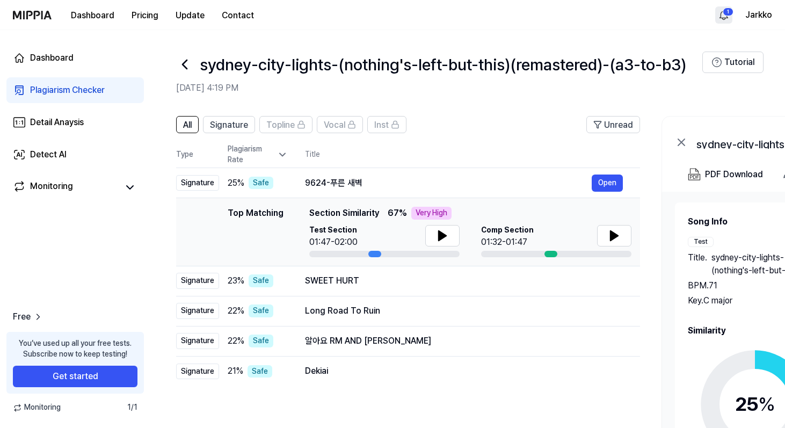
click at [30, 17] on img at bounding box center [32, 15] width 39 height 9
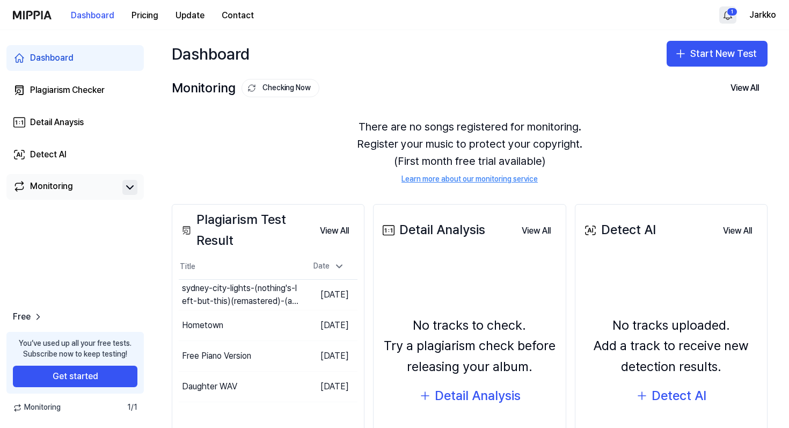
click at [128, 188] on icon at bounding box center [129, 187] width 13 height 13
click at [128, 188] on icon at bounding box center [130, 187] width 6 height 3
click at [729, 14] on html "Dashboard Pricing Update Contact 1 Jarkko Dashboard Plagiarism Checker Detail A…" at bounding box center [394, 214] width 789 height 428
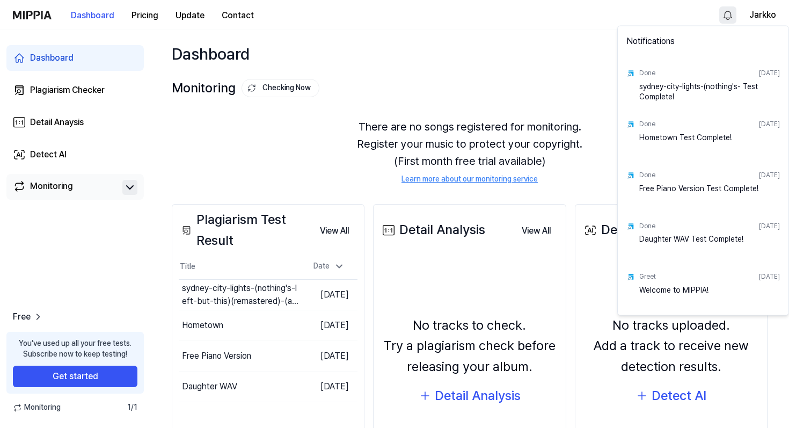
click at [472, 40] on html "Dashboard Pricing Update Contact Jarkko Dashboard Plagiarism Checker Detail Ana…" at bounding box center [394, 214] width 789 height 428
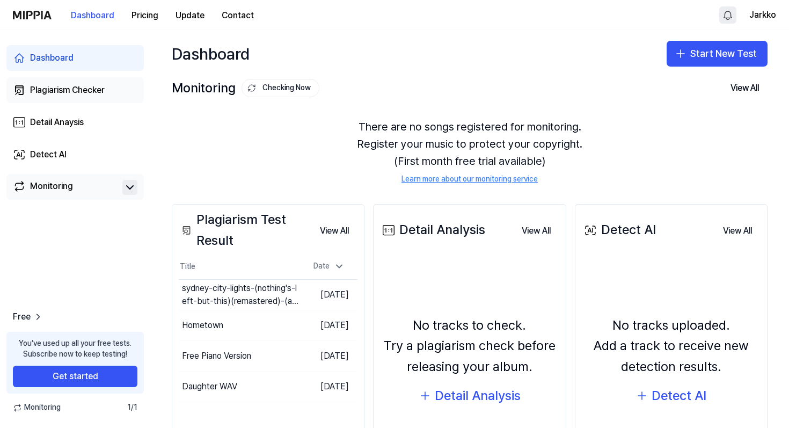
click at [78, 84] on div "Plagiarism Checker" at bounding box center [67, 90] width 75 height 13
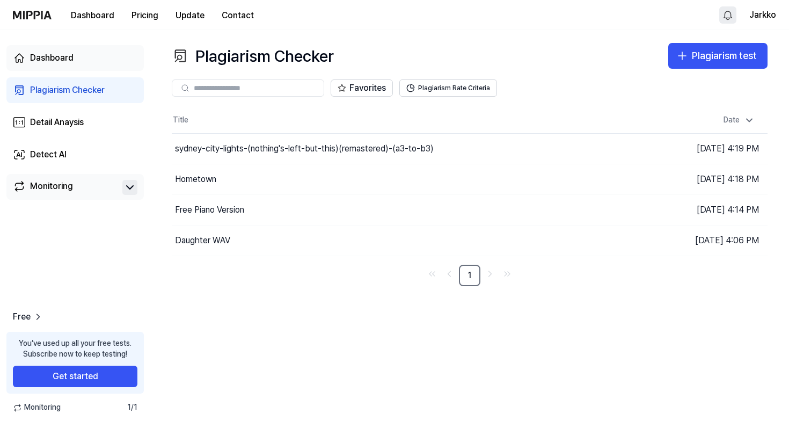
click at [66, 55] on div "Dashboard" at bounding box center [51, 58] width 43 height 13
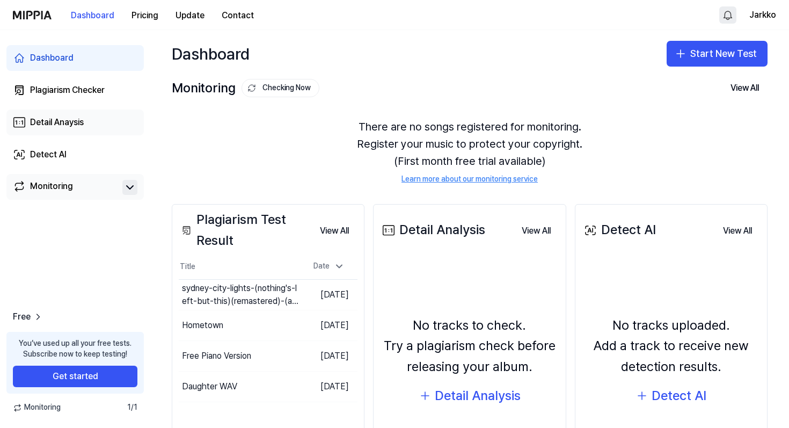
click at [58, 122] on div "Detail Anaysis" at bounding box center [57, 122] width 54 height 13
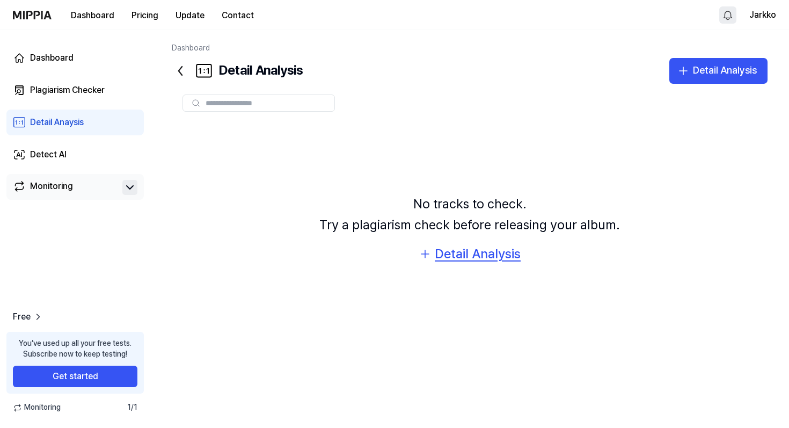
click at [470, 245] on div "Detail Analysis" at bounding box center [478, 254] width 86 height 20
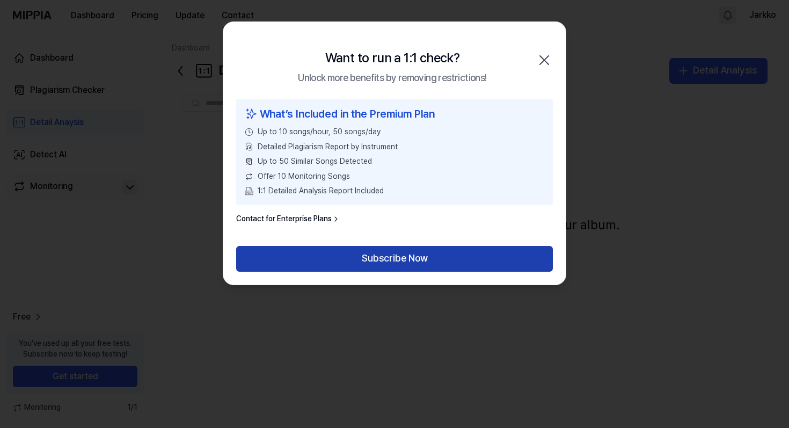
click at [366, 257] on button "Subscribe Now" at bounding box center [394, 259] width 317 height 26
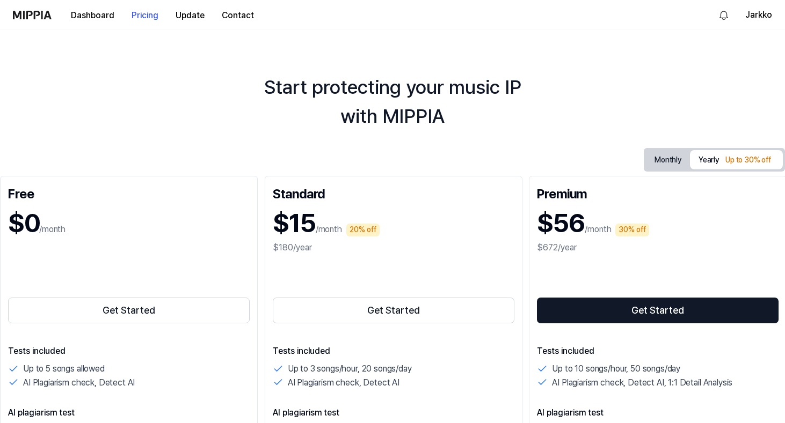
click at [671, 159] on button "Monthly" at bounding box center [668, 160] width 44 height 17
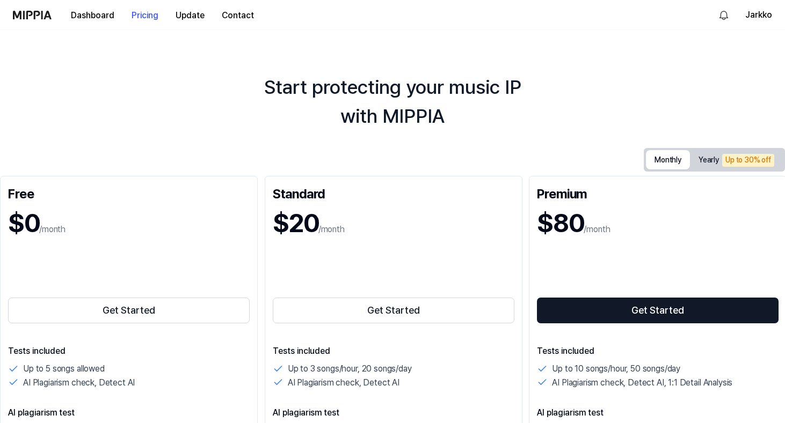
click at [388, 32] on div "Start protecting your music IP with MIPPIA Monthly Yearly Up to 30% off Free $0…" at bounding box center [392, 226] width 785 height 393
